Goal: Task Accomplishment & Management: Manage account settings

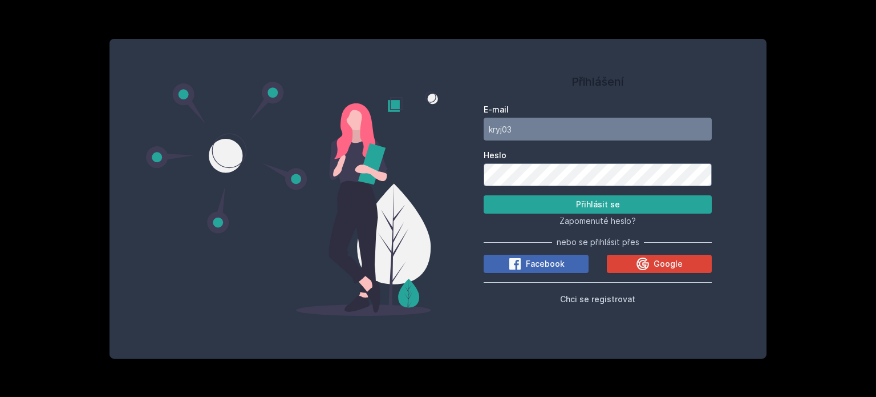
click at [484, 195] on button "Přihlásit se" at bounding box center [598, 204] width 228 height 18
click at [507, 204] on button "Přihlásit se" at bounding box center [598, 204] width 228 height 18
click at [526, 129] on input "kryj03" at bounding box center [598, 129] width 228 height 23
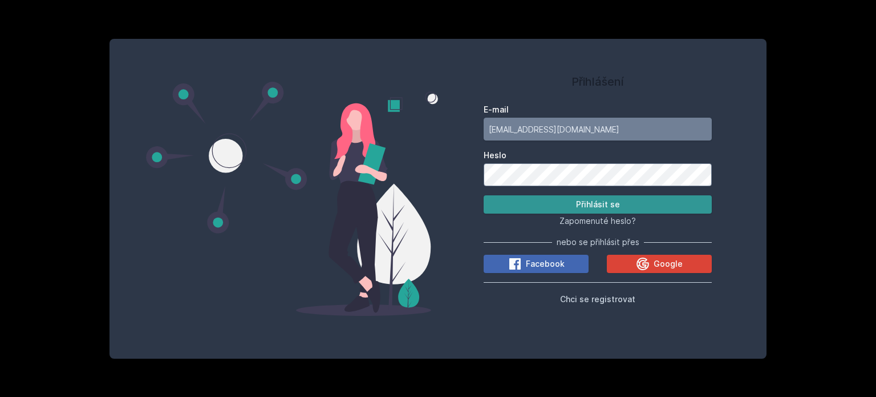
type input "[EMAIL_ADDRESS][DOMAIN_NAME]"
click at [545, 205] on button "Přihlásit se" at bounding box center [598, 204] width 228 height 18
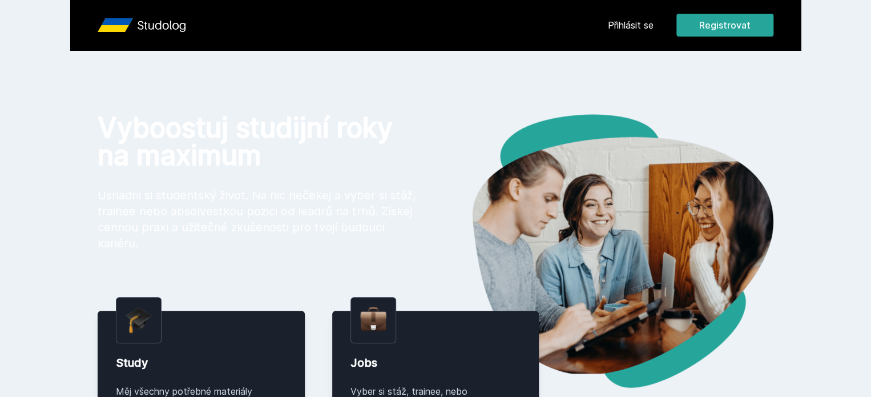
click at [653, 21] on link "Přihlásit se" at bounding box center [631, 25] width 46 height 14
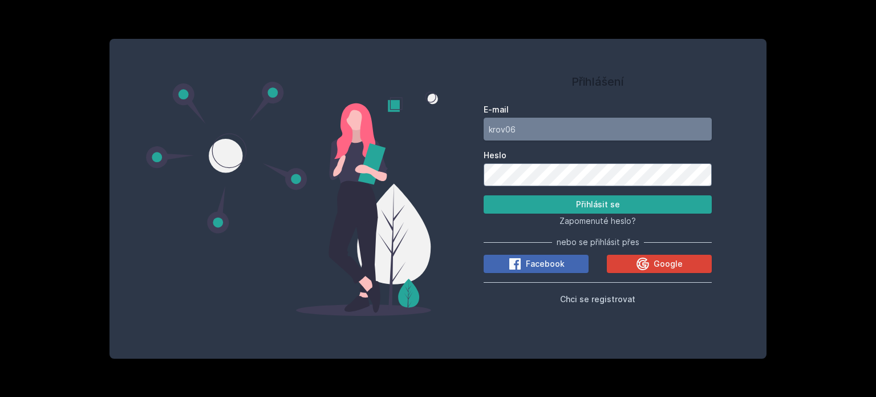
click at [539, 127] on input "krov06" at bounding box center [598, 129] width 228 height 23
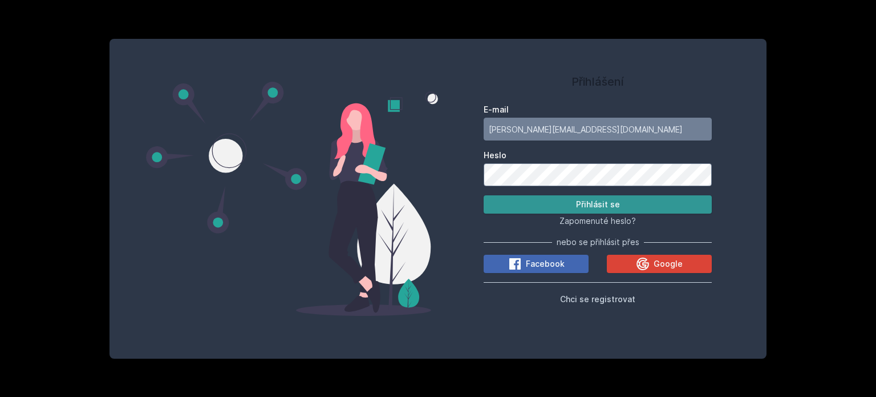
click at [560, 202] on button "Přihlásit se" at bounding box center [598, 204] width 228 height 18
click at [484, 195] on button "Přihlásit se" at bounding box center [598, 204] width 228 height 18
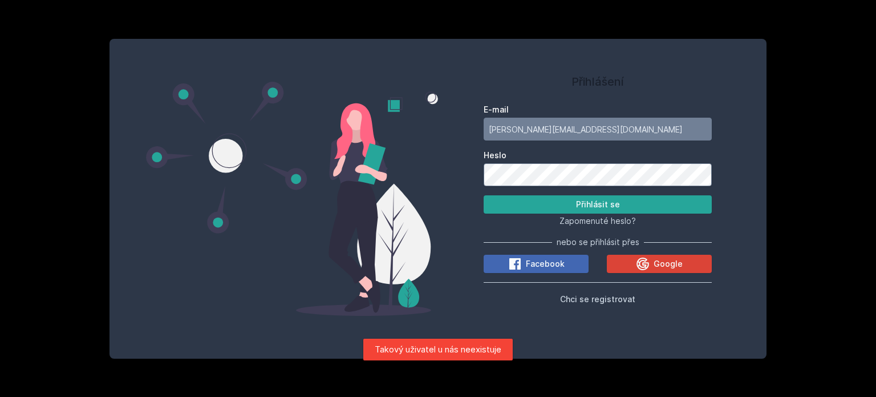
click at [484, 195] on button "Přihlásit se" at bounding box center [598, 204] width 228 height 18
click at [527, 131] on input "jan.krynder@gmail.com" at bounding box center [598, 129] width 228 height 23
type input "jan.kryndler@gmail.com"
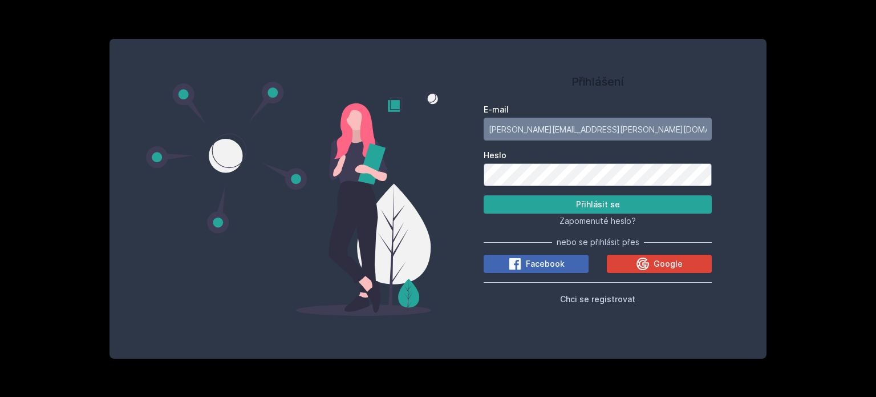
click at [484, 195] on button "Přihlásit se" at bounding box center [598, 204] width 228 height 18
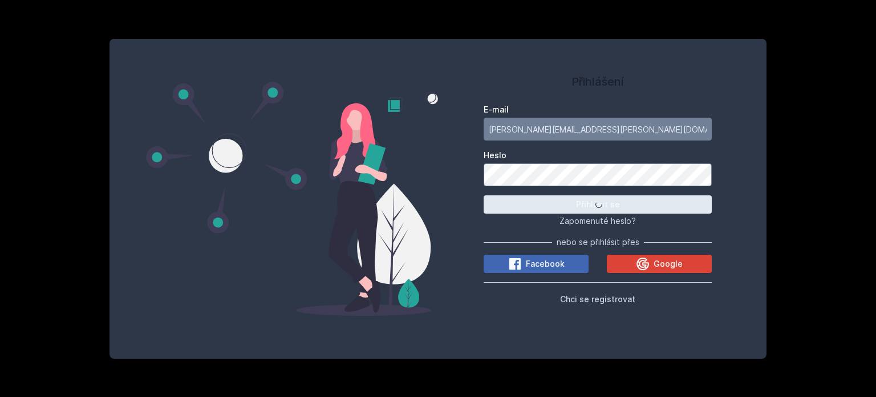
click at [501, 231] on div "E-mail jan.kryndler@gmail.com Heslo Přihlásit se Zapomenuté heslo? nebo se přih…" at bounding box center [598, 202] width 228 height 206
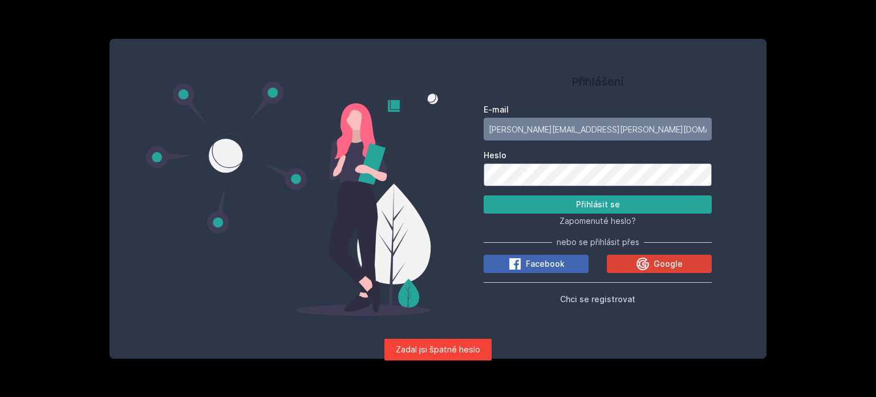
click at [484, 195] on button "Přihlásit se" at bounding box center [598, 204] width 228 height 18
